Goal: Task Accomplishment & Management: Use online tool/utility

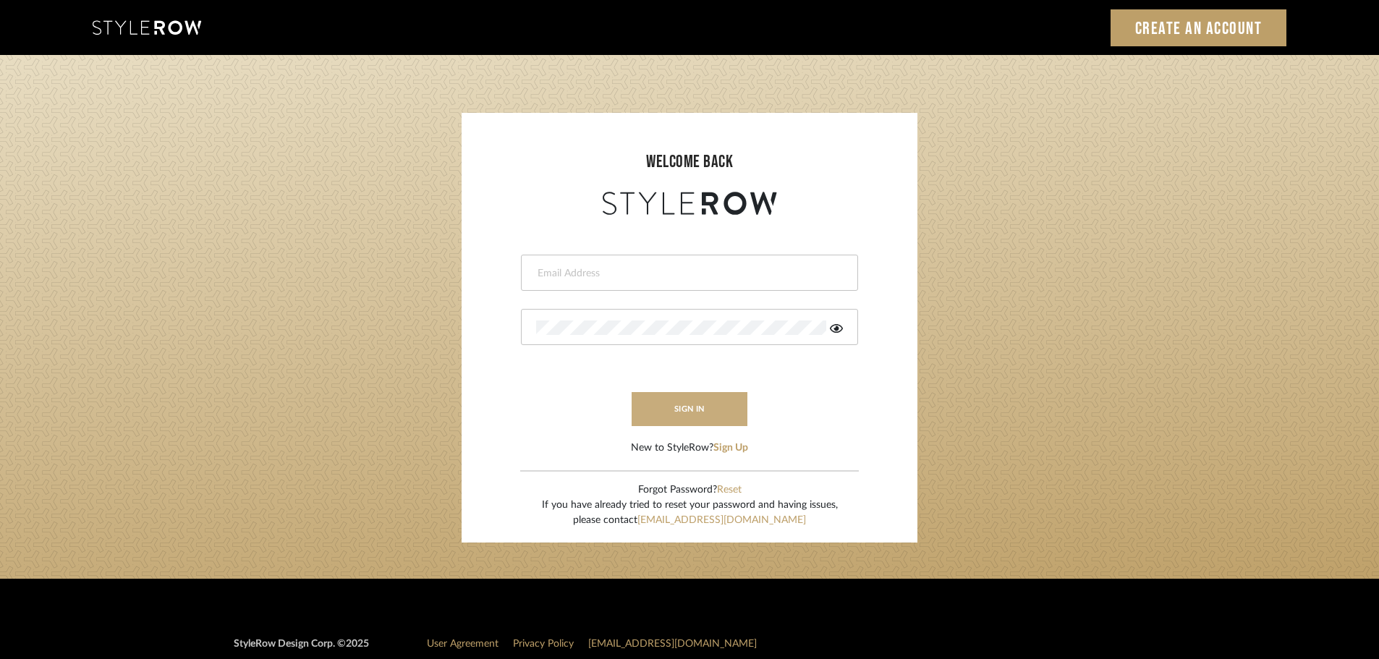
type input "studio@michaeldolatowski.com"
click at [695, 407] on button "sign in" at bounding box center [690, 409] width 116 height 34
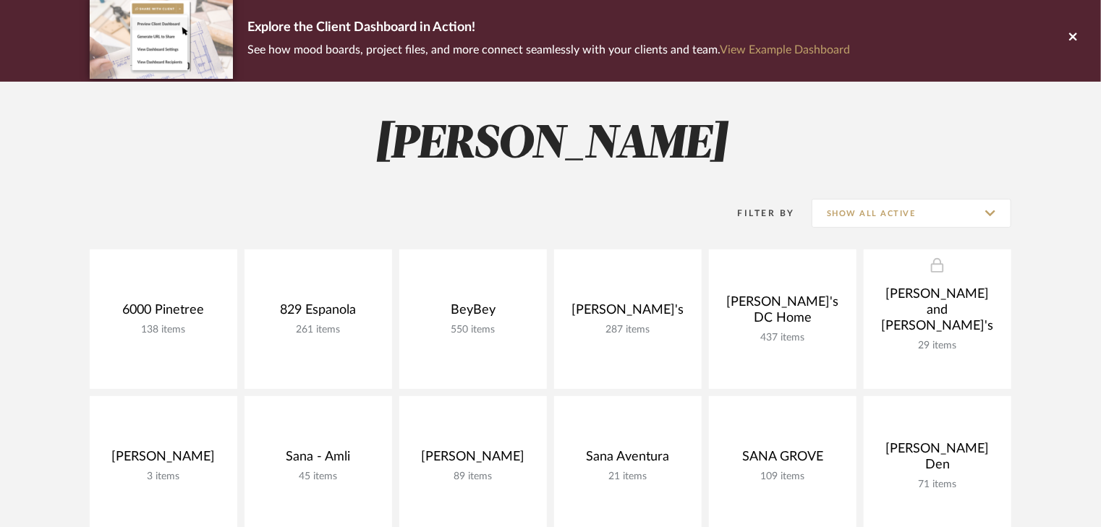
scroll to position [232, 0]
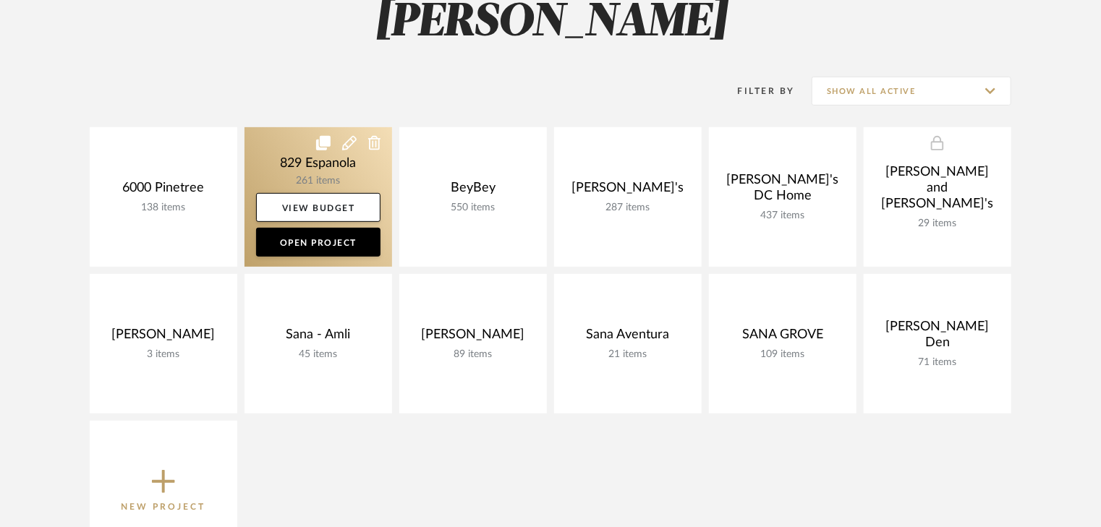
click at [292, 168] on link at bounding box center [319, 197] width 148 height 140
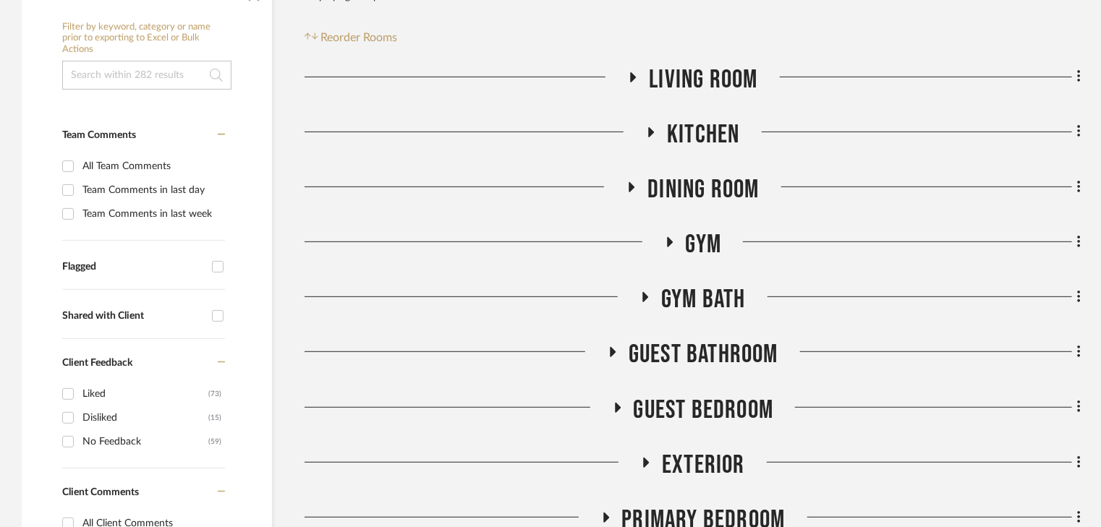
scroll to position [289, 0]
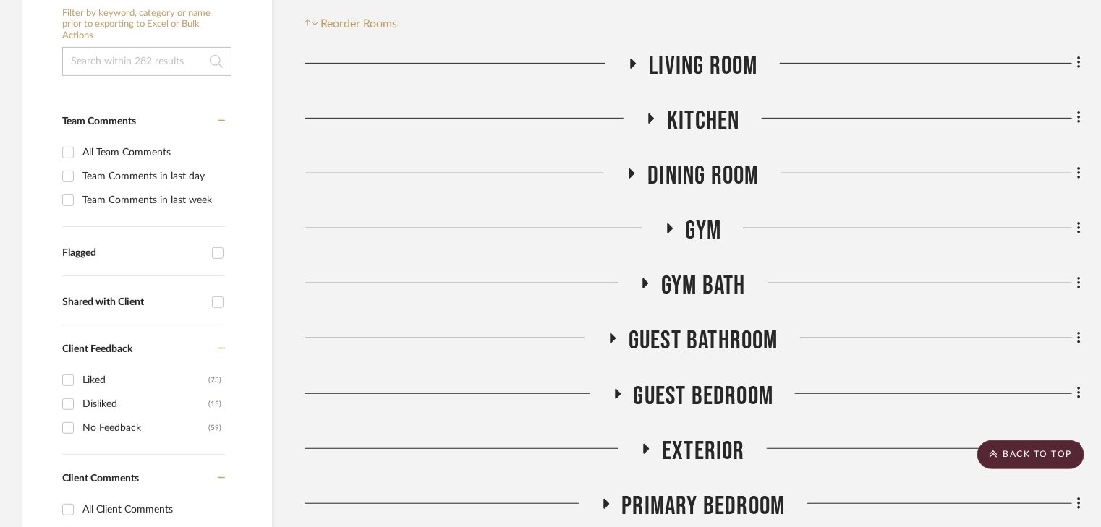
click at [631, 66] on icon at bounding box center [634, 64] width 6 height 10
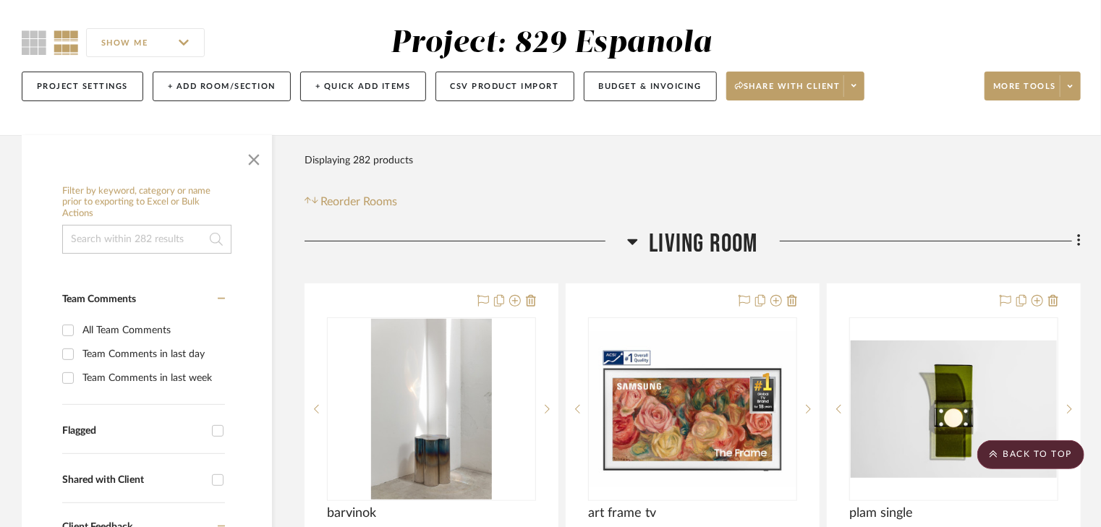
scroll to position [0, 0]
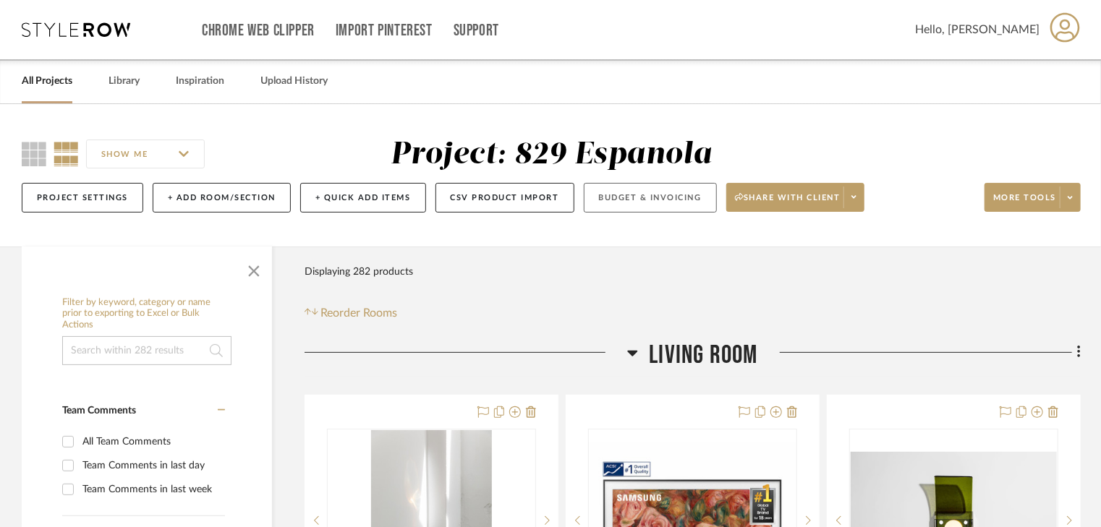
click at [653, 198] on button "Budget & Invoicing" at bounding box center [650, 198] width 133 height 30
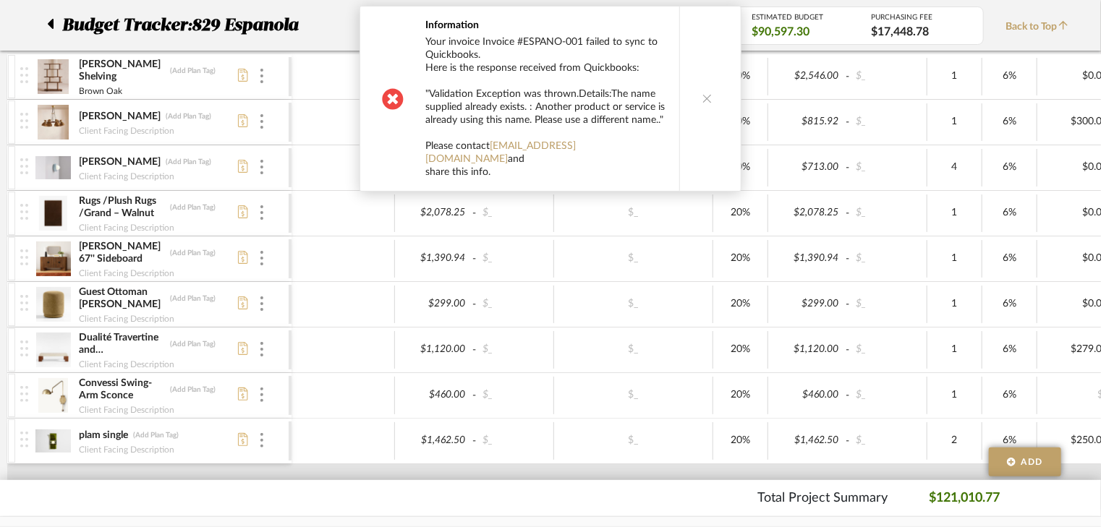
scroll to position [405, 0]
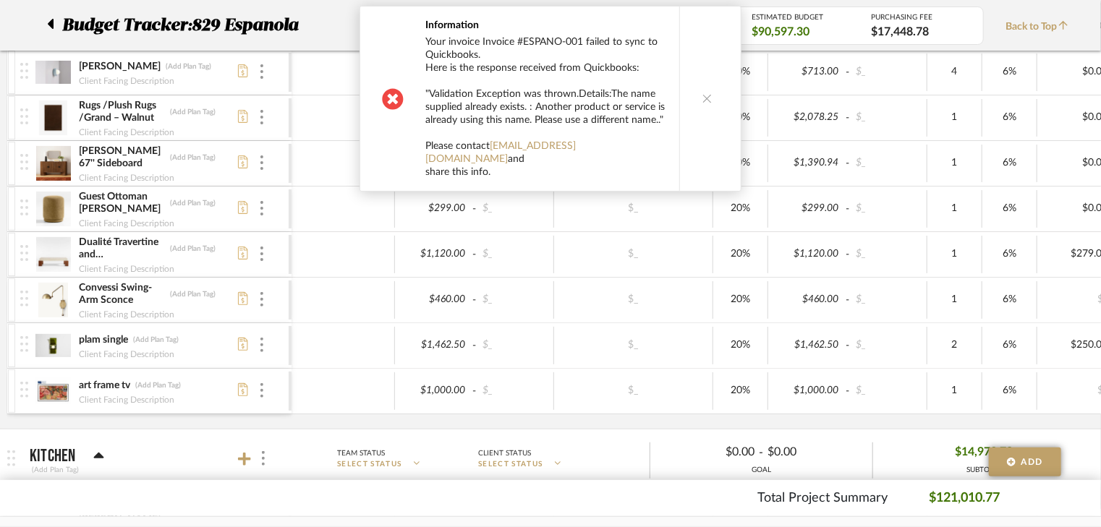
click at [709, 93] on button at bounding box center [707, 99] width 56 height 184
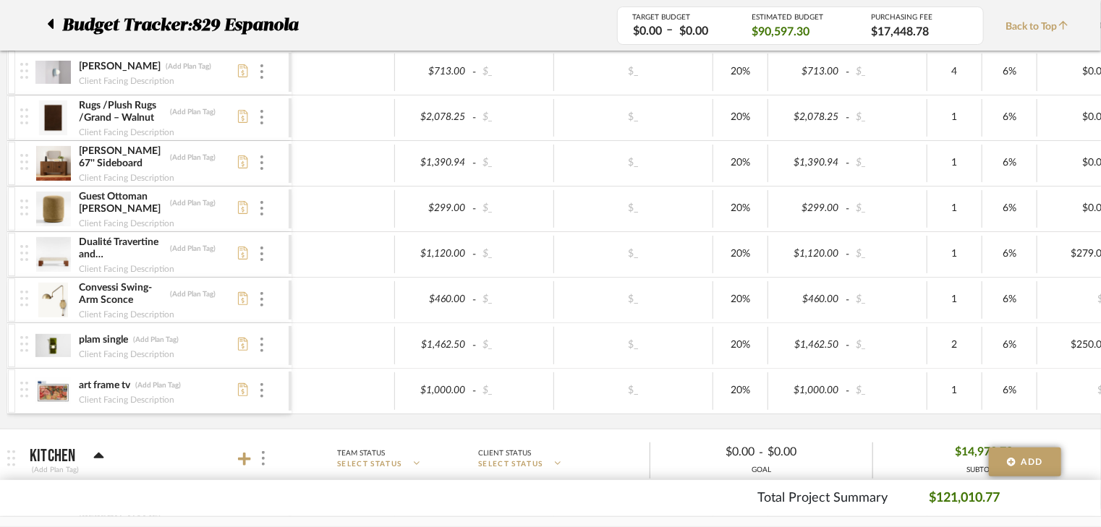
scroll to position [0, 0]
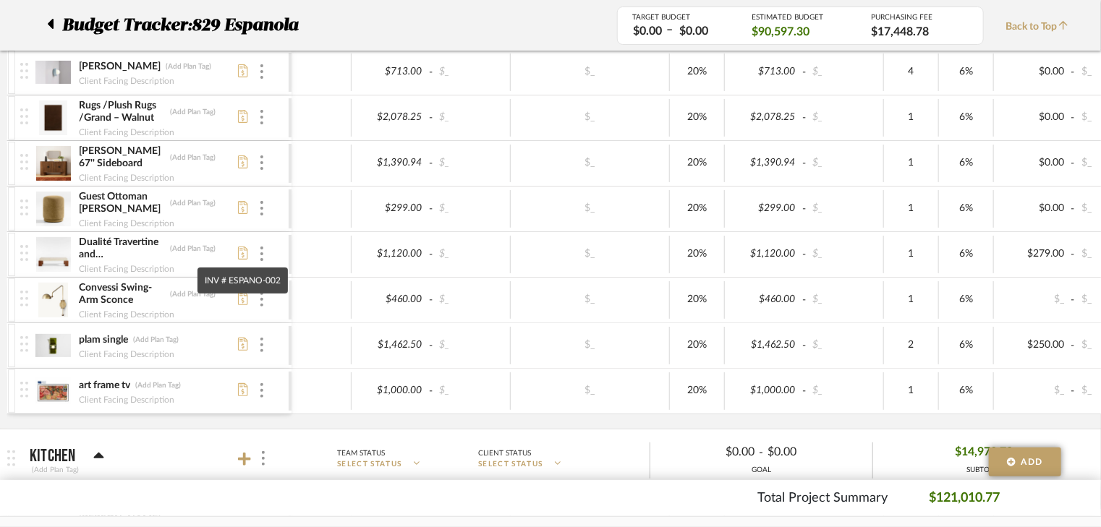
click at [239, 250] on icon at bounding box center [243, 253] width 10 height 13
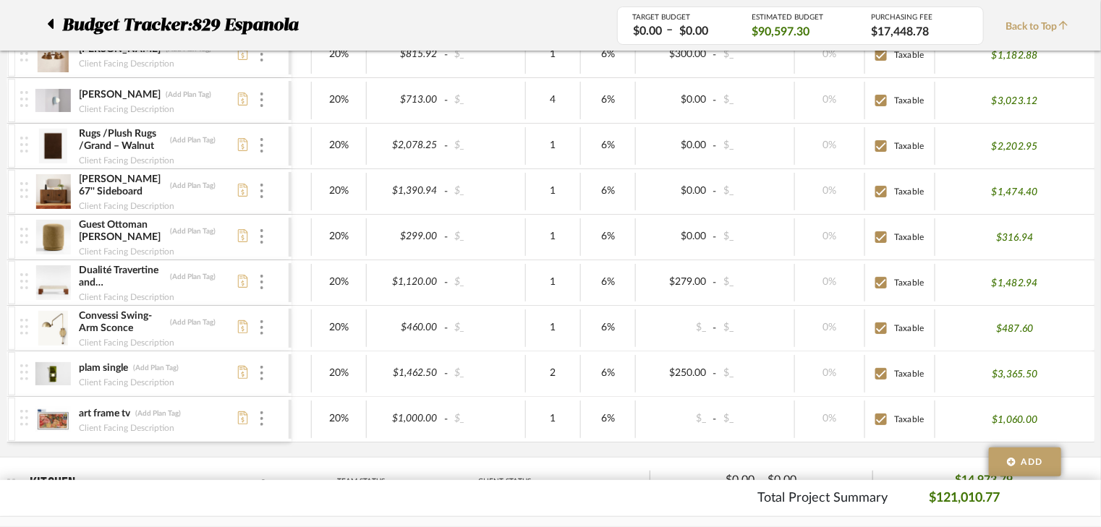
scroll to position [405, 0]
